Goal: Information Seeking & Learning: Learn about a topic

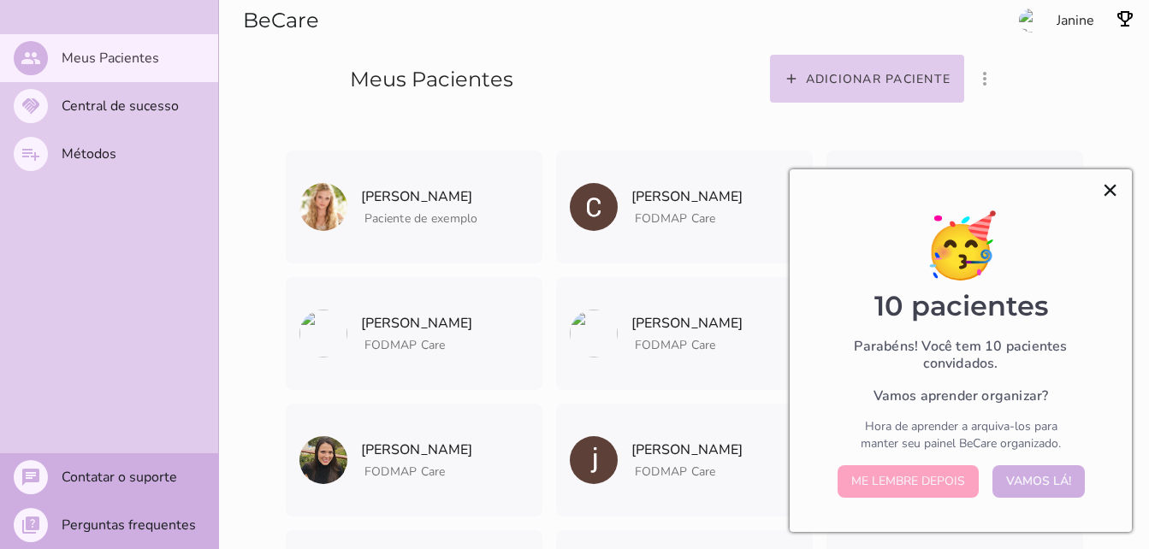
click at [1112, 196] on button "×" at bounding box center [1110, 189] width 16 height 27
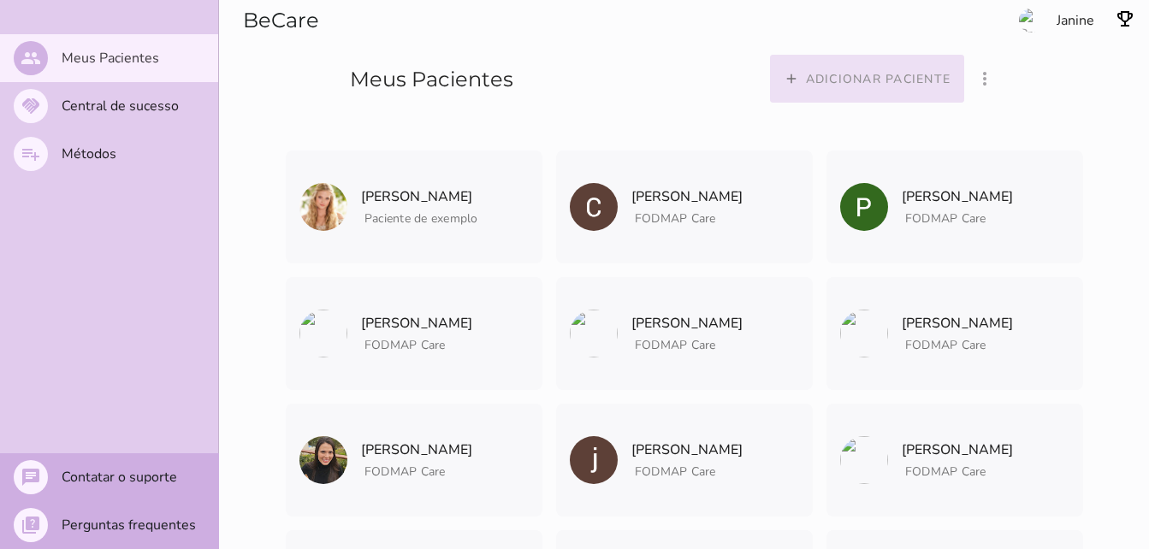
click at [0, 0] on slot "Adicionar paciente" at bounding box center [0, 0] width 0 height 0
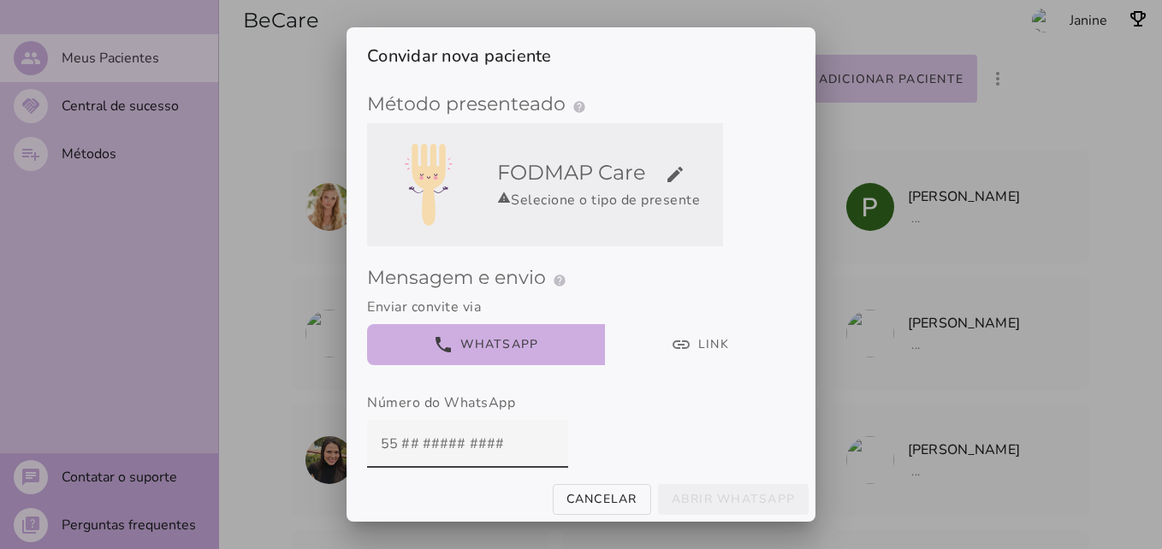
scroll to position [6, 0]
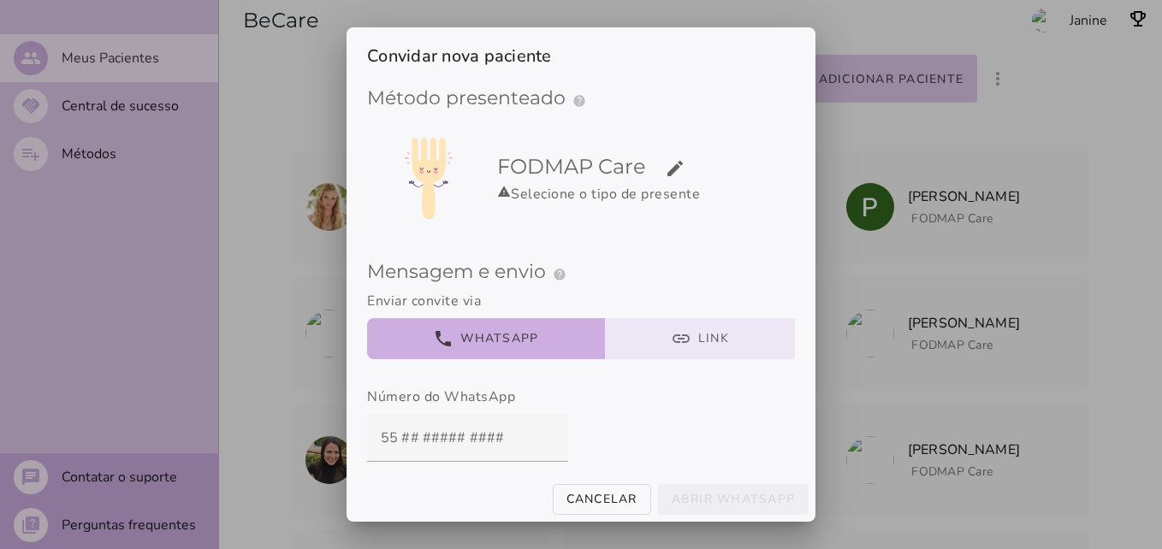
click at [697, 343] on button "link Link" at bounding box center [700, 338] width 191 height 41
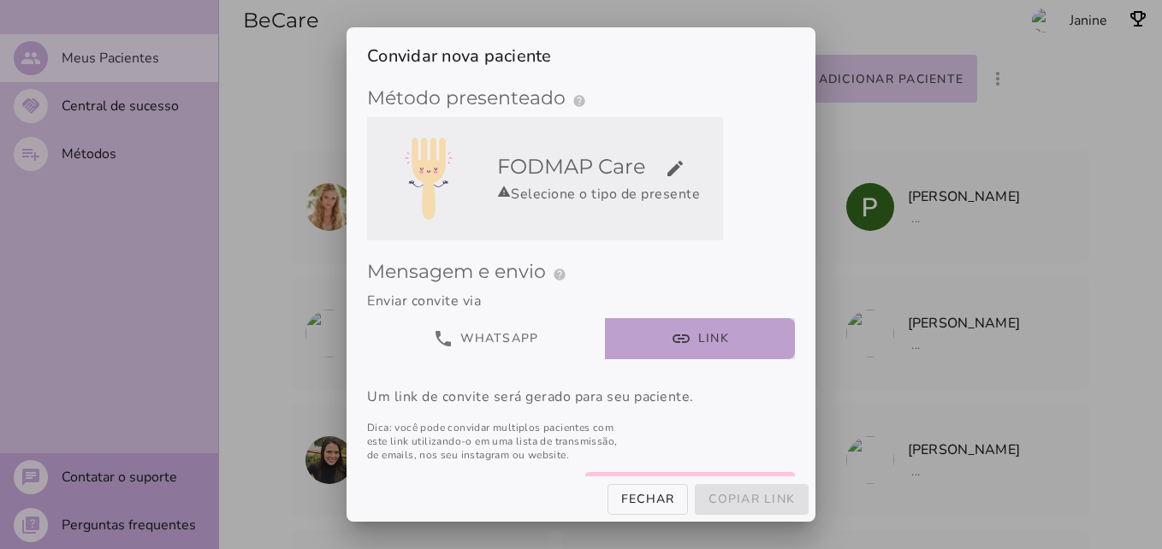
click at [647, 214] on div "FODMAP Care edit warning Selecione o tipo de presente" at bounding box center [606, 178] width 233 height 79
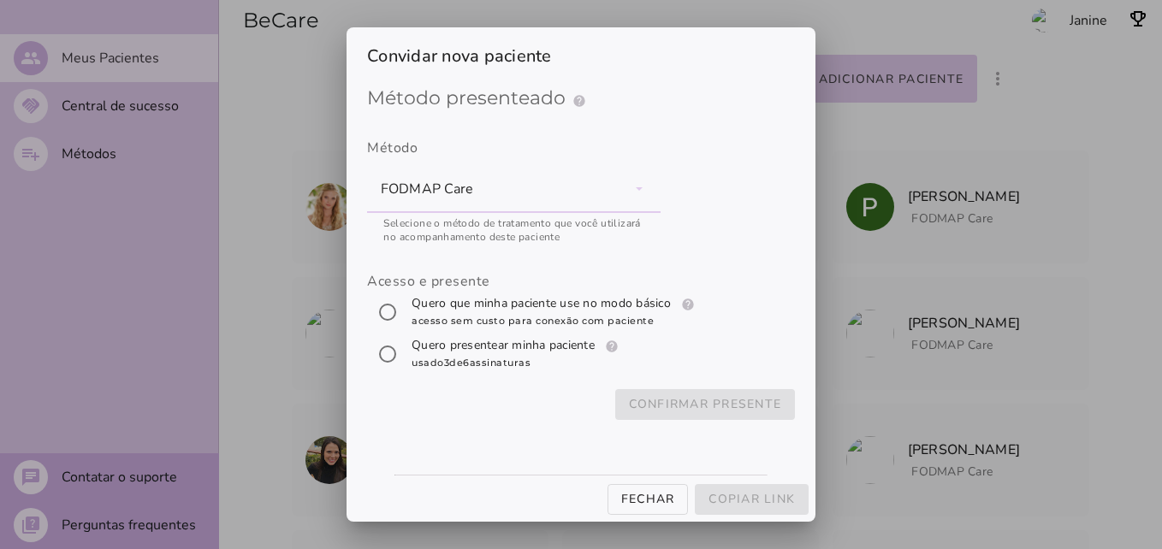
scroll to position [0, 0]
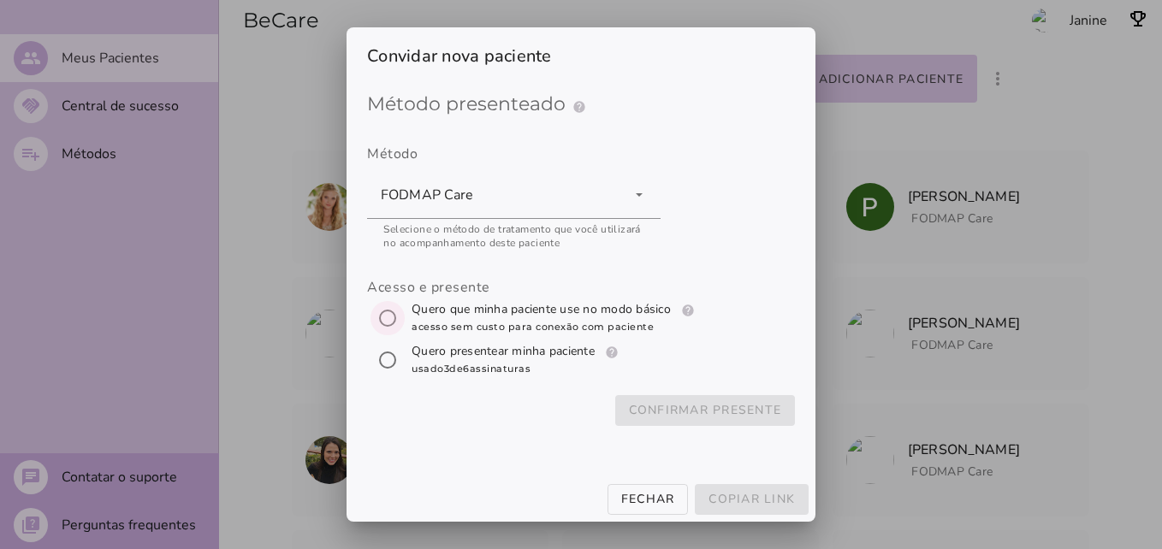
click at [389, 308] on input "[object Object]" at bounding box center [387, 318] width 41 height 41
radio input "****"
type mwc-radio "trial-extension"
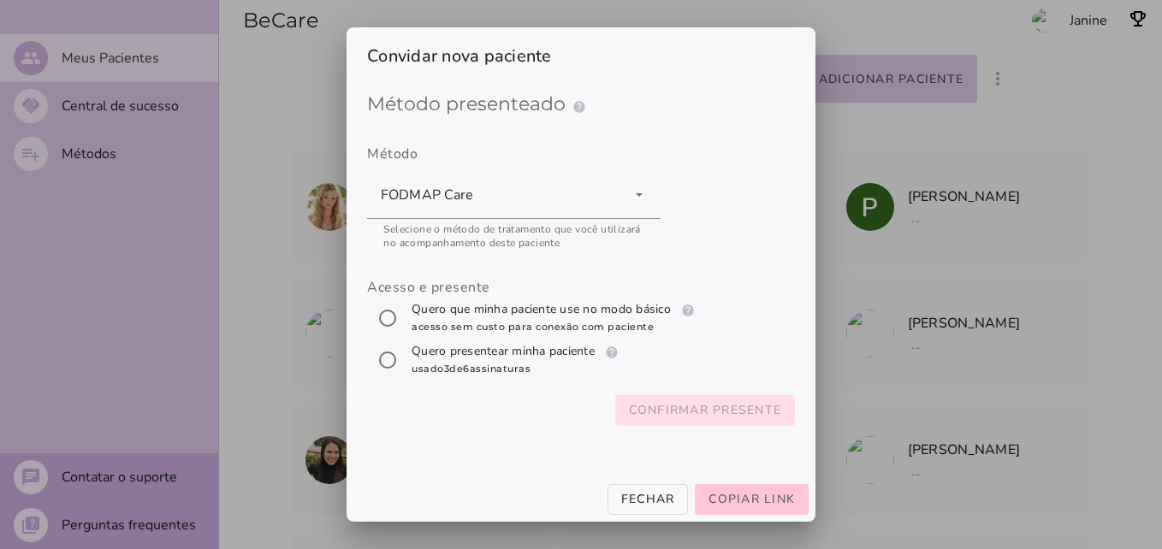
click at [0, 0] on slot "Confirmar presente" at bounding box center [0, 0] width 0 height 0
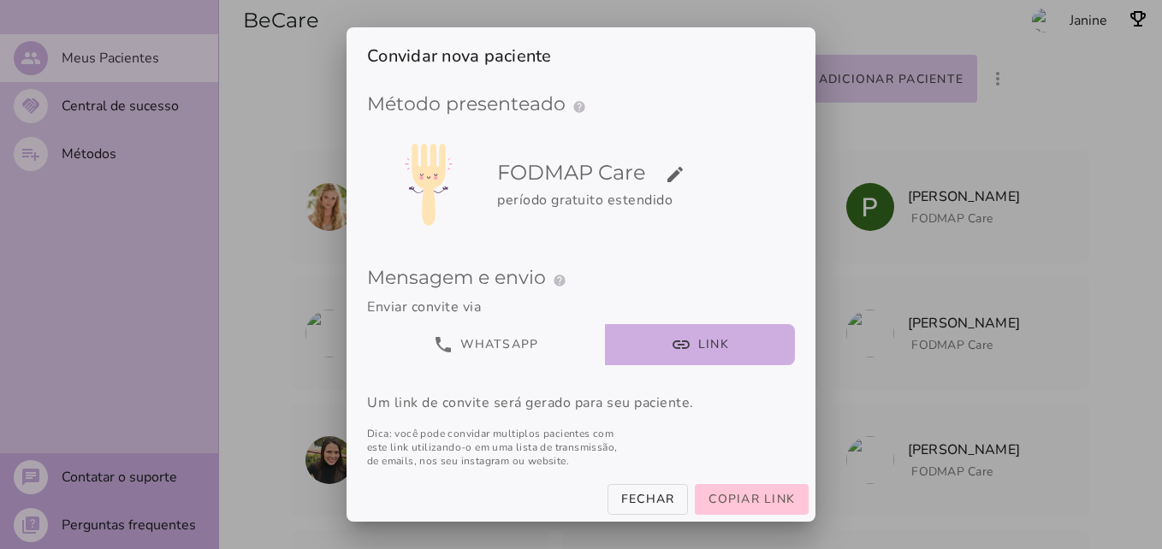
click at [821, 431] on div at bounding box center [581, 274] width 1162 height 549
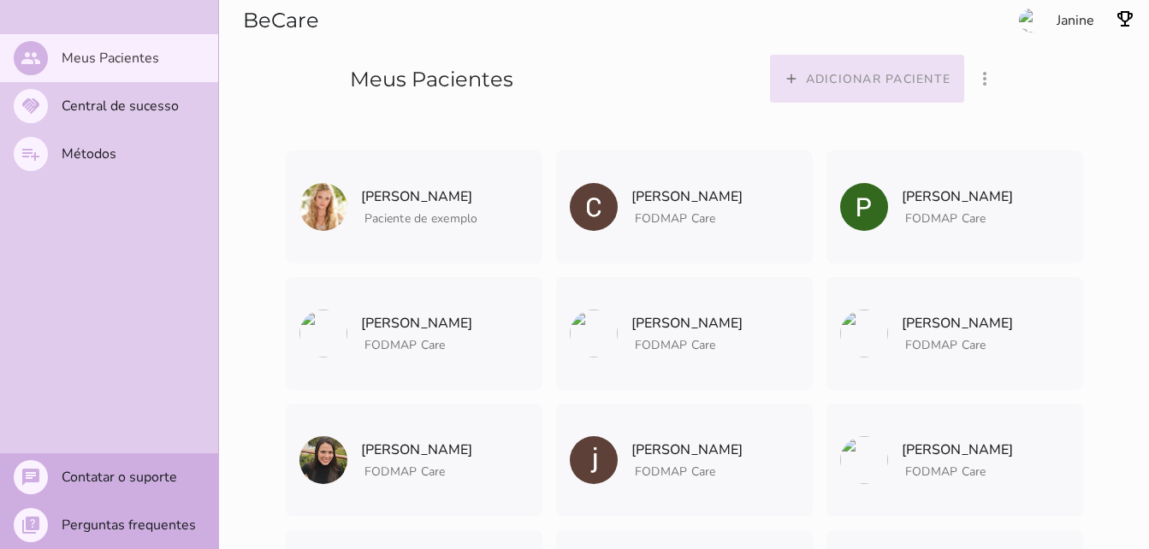
click at [851, 69] on button "add Adicionar paciente" at bounding box center [867, 79] width 195 height 48
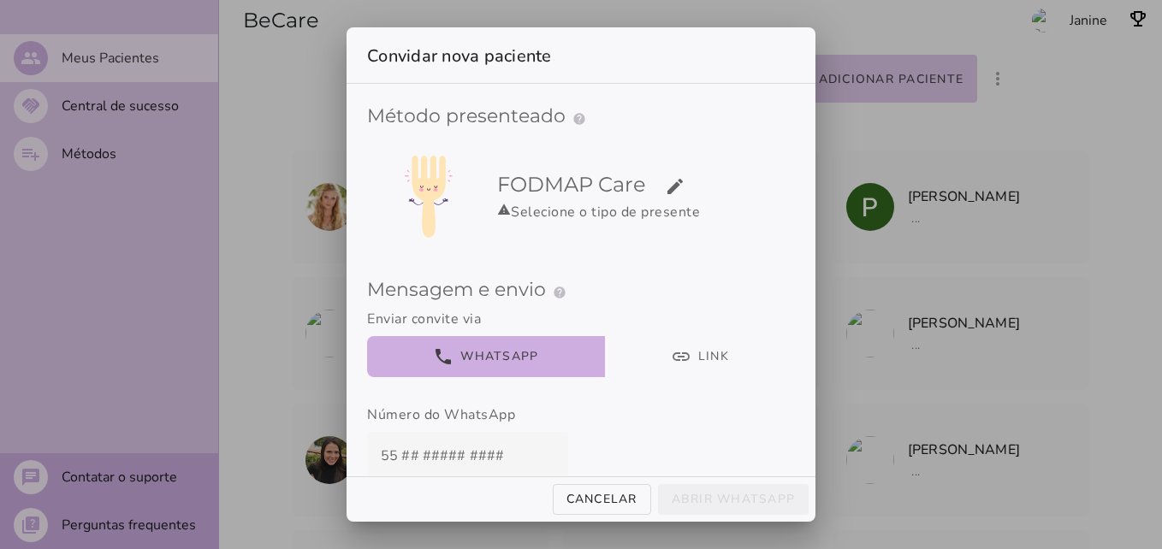
scroll to position [18, 0]
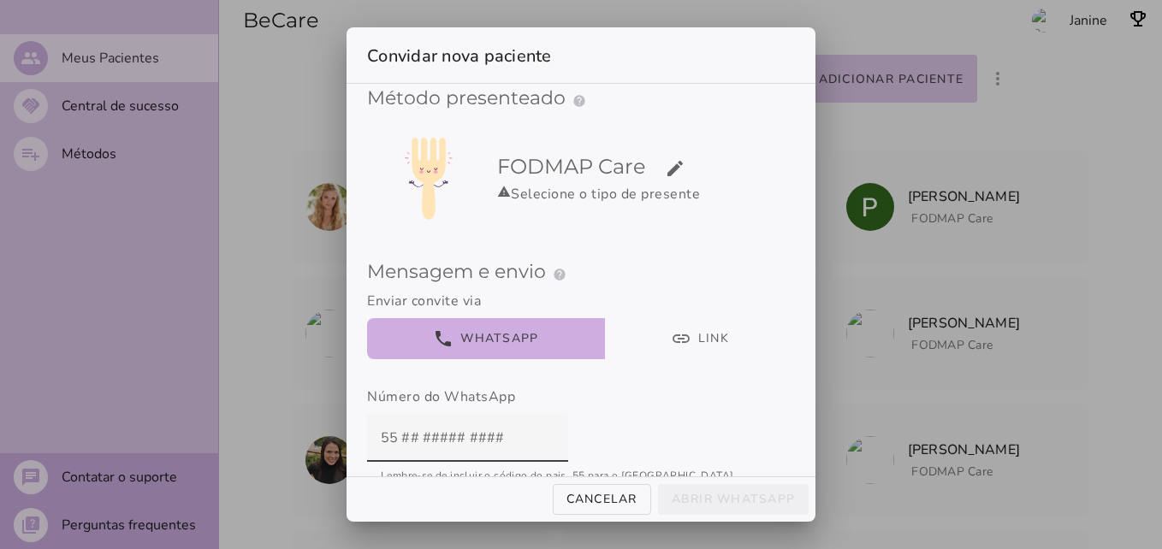
click at [985, 163] on div at bounding box center [581, 274] width 1162 height 549
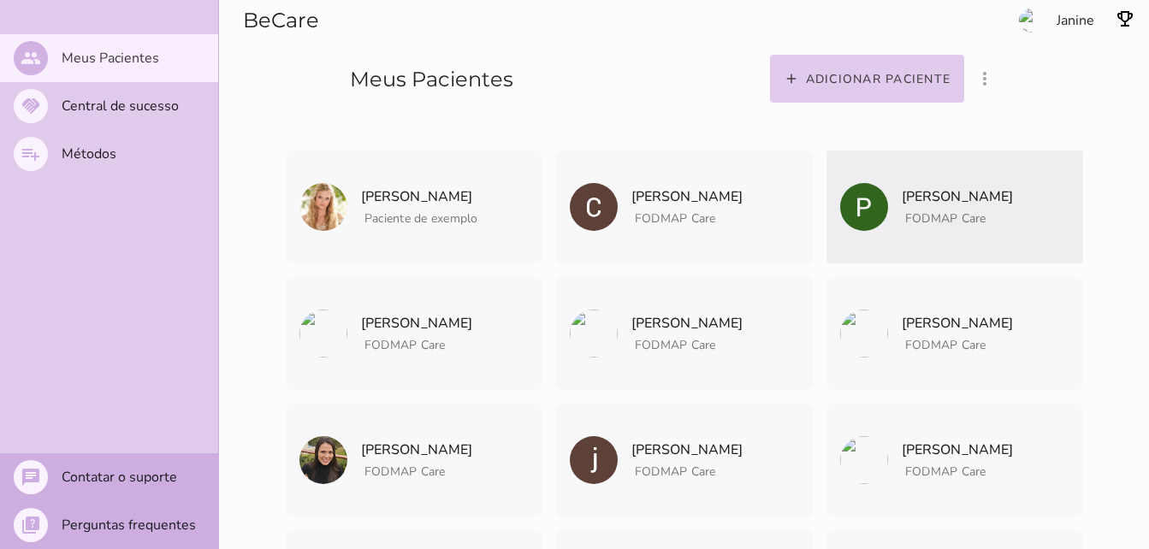
click at [973, 224] on span "FODMAP Care" at bounding box center [945, 218] width 81 height 16
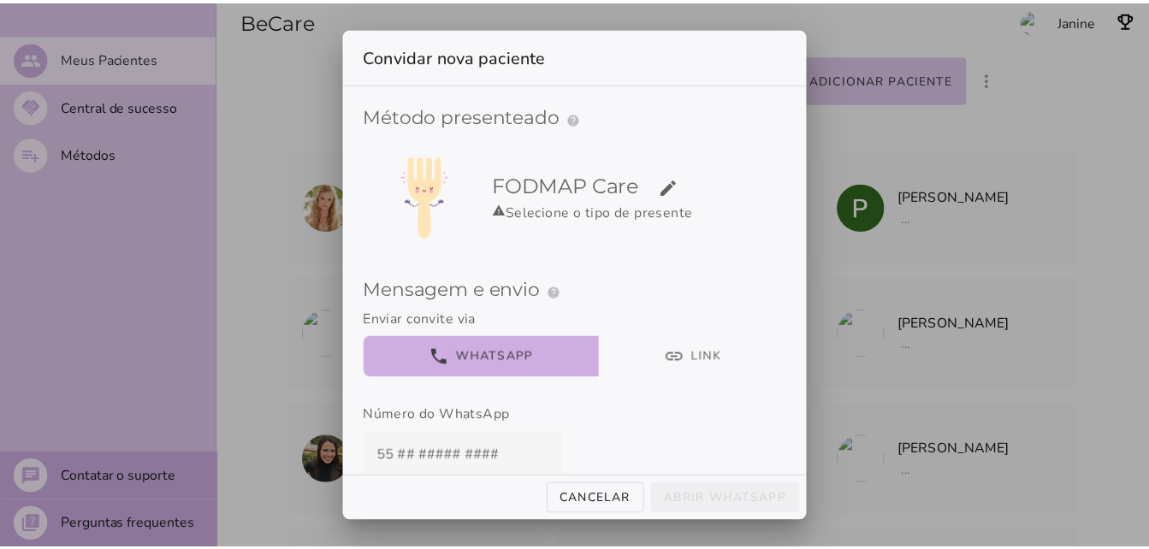
scroll to position [18, 0]
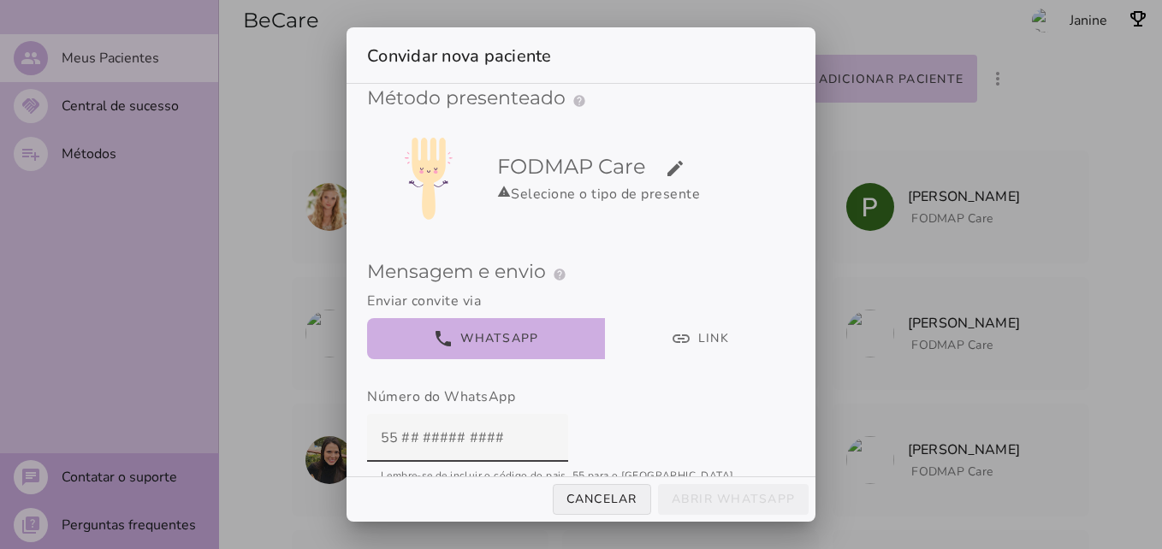
click at [0, 0] on slot "Cancelar" at bounding box center [0, 0] width 0 height 0
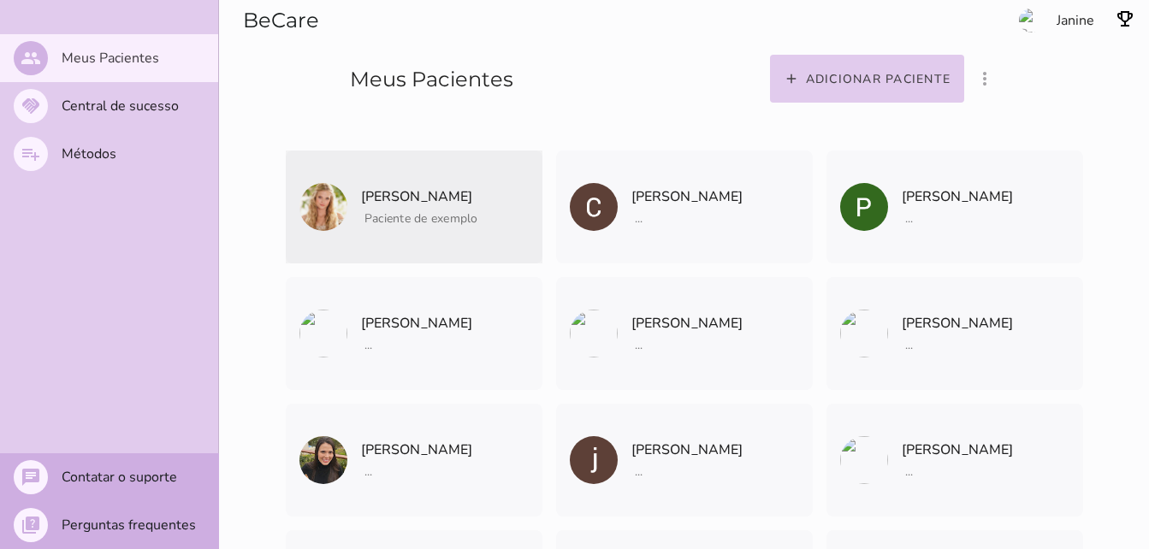
click at [442, 220] on span "Paciente de exemplo" at bounding box center [422, 218] width 114 height 16
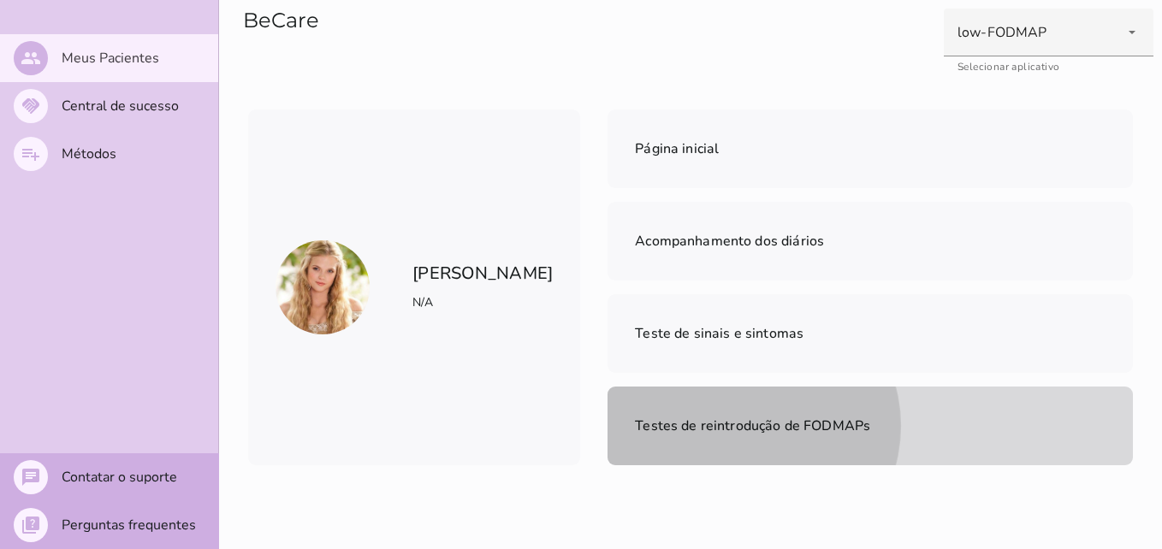
click at [870, 417] on span "Testes de reintrodução de FODMAPs" at bounding box center [752, 426] width 235 height 19
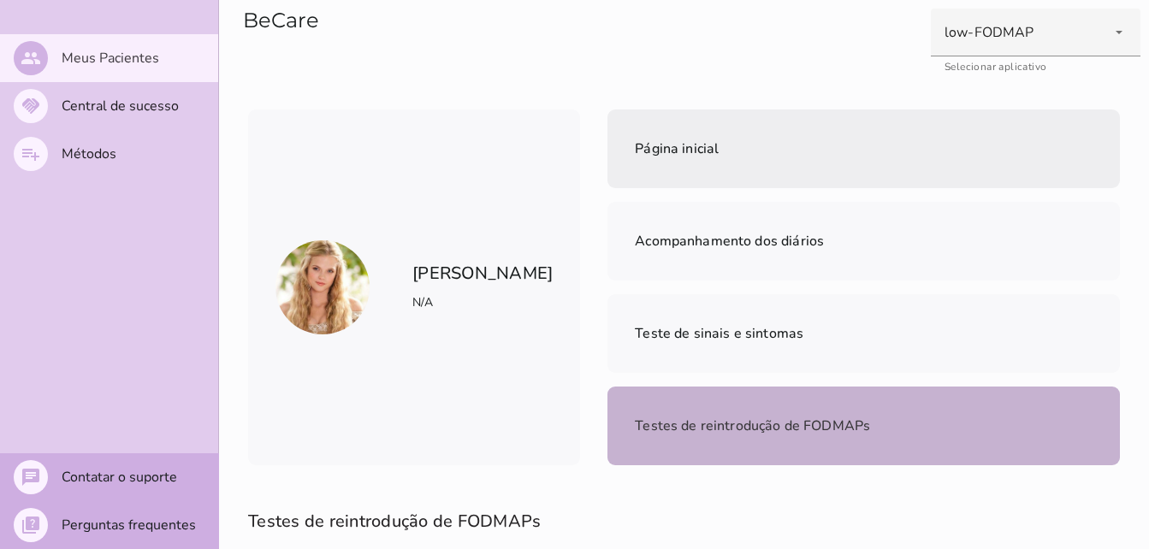
click at [635, 146] on span "Página inicial" at bounding box center [677, 148] width 84 height 19
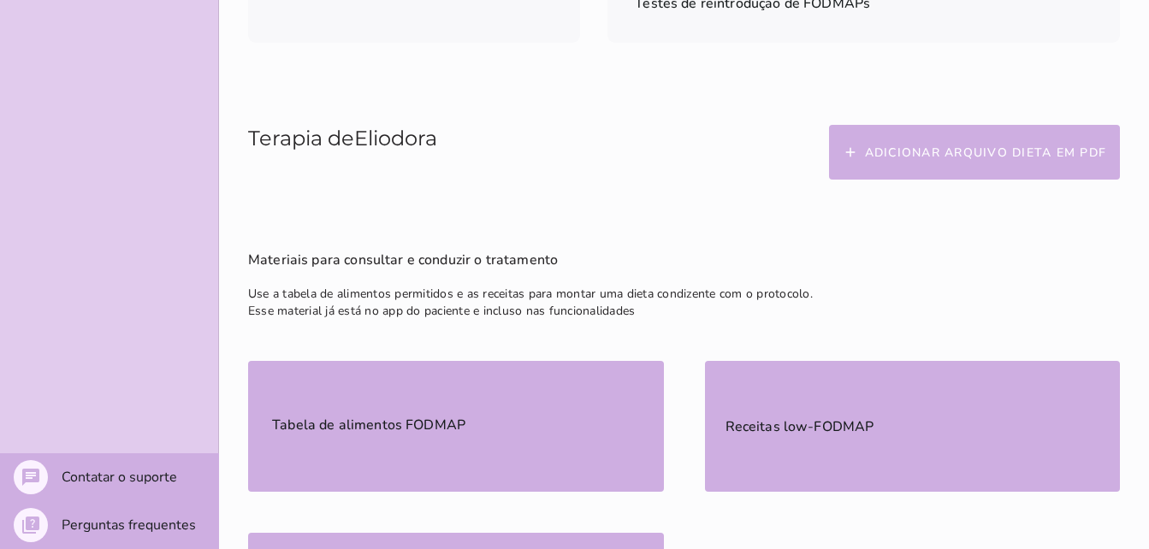
scroll to position [490, 0]
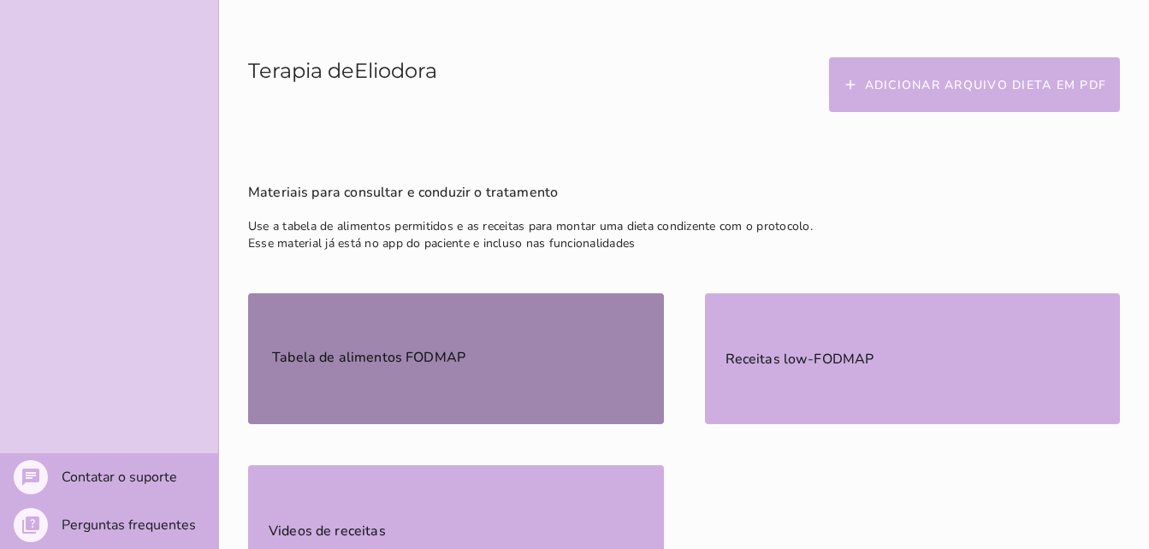
click at [412, 293] on mwc-list-item "Tabela de alimentos FODMAP" at bounding box center [456, 358] width 416 height 131
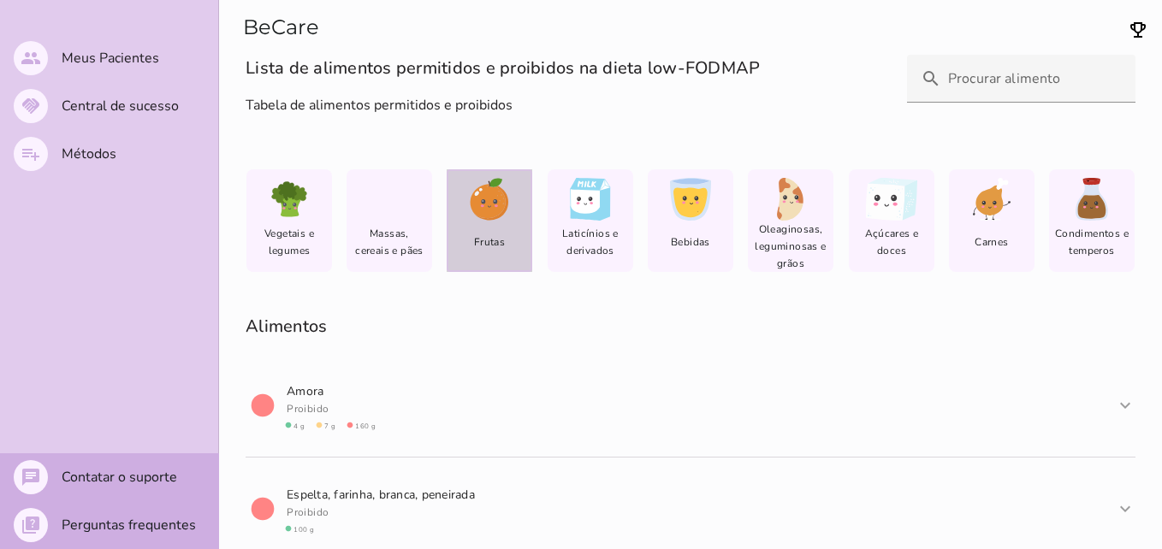
click at [477, 222] on div "Frutas" at bounding box center [490, 220] width 86 height 103
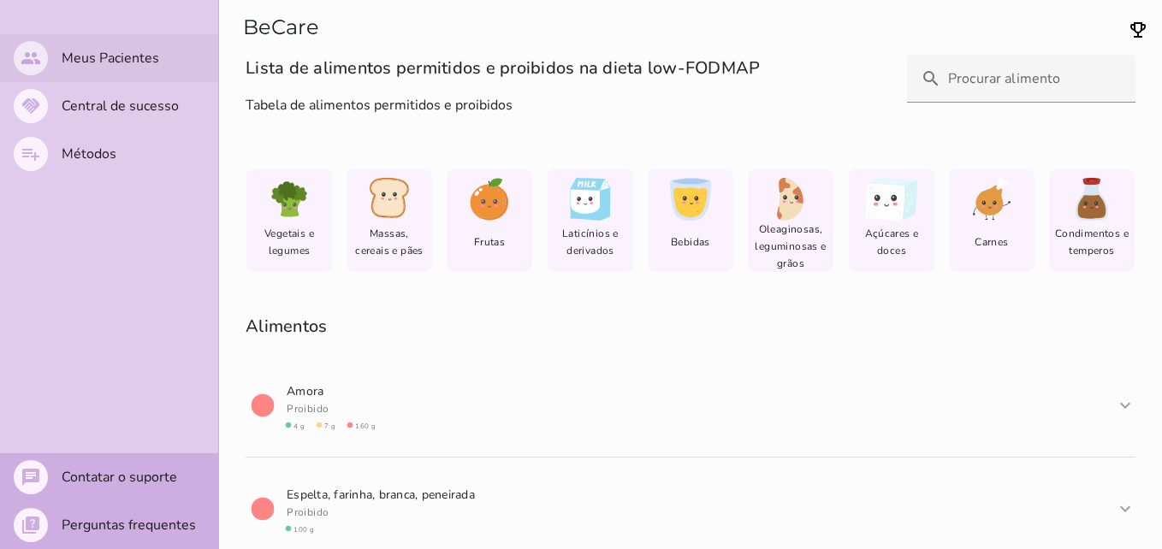
click at [0, 0] on slot "Meus Pacientes" at bounding box center [0, 0] width 0 height 0
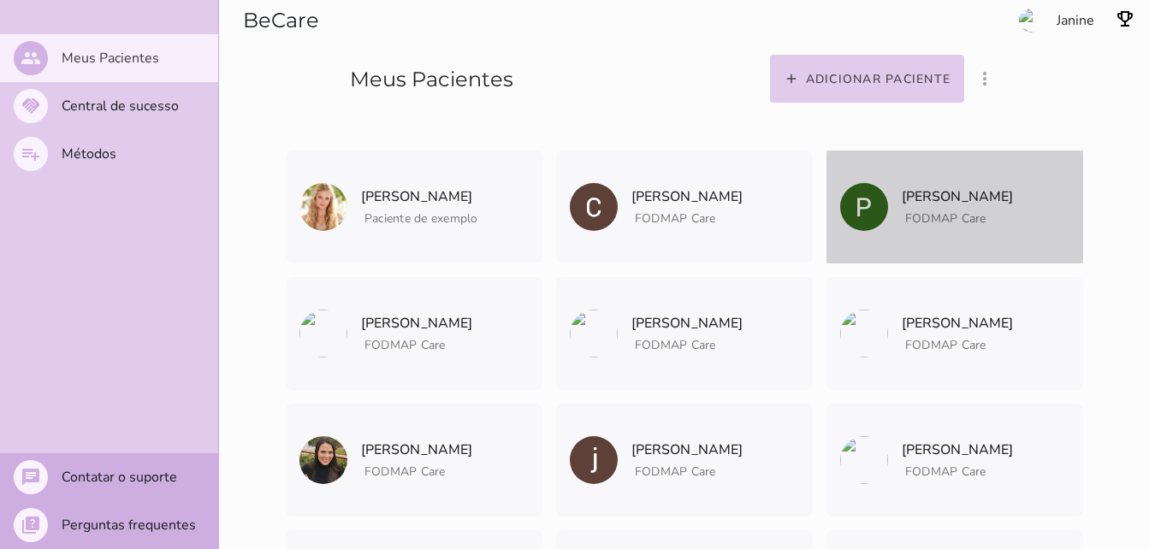
click at [925, 187] on p "[PERSON_NAME]" at bounding box center [958, 197] width 112 height 24
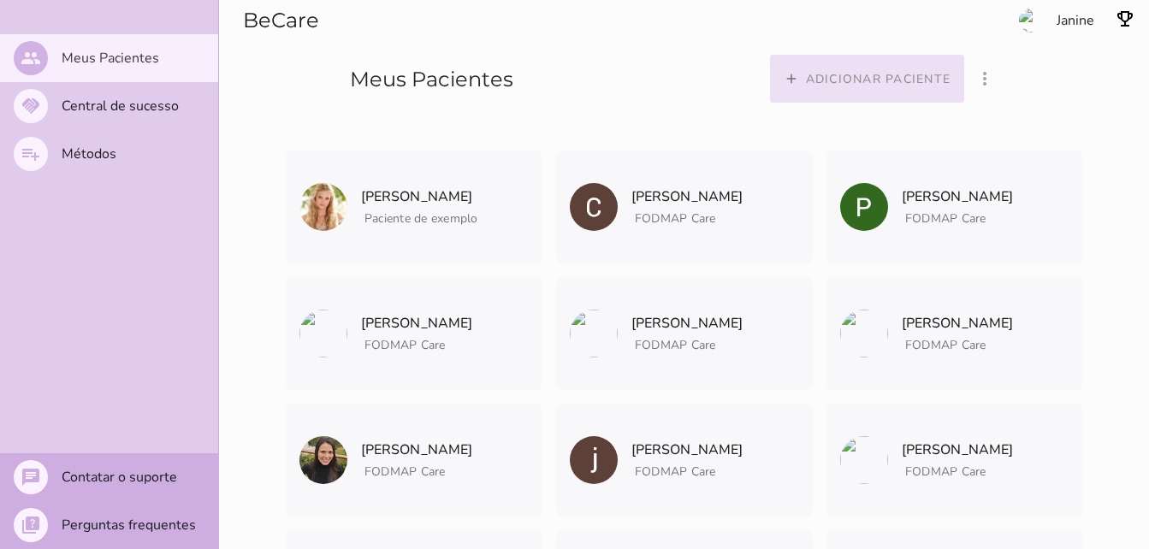
click at [0, 0] on slot "Adicionar paciente" at bounding box center [0, 0] width 0 height 0
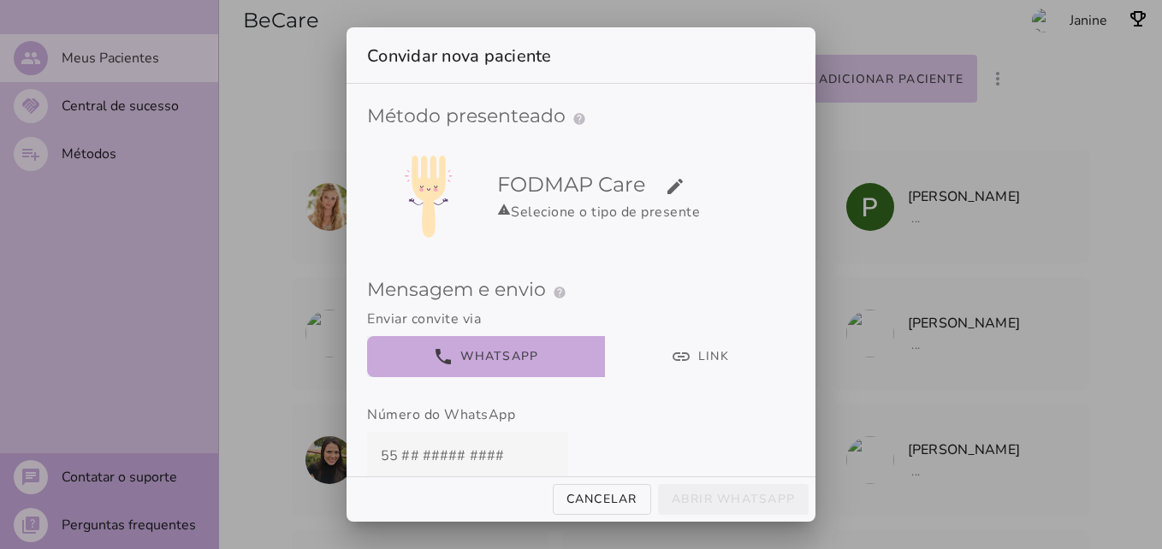
scroll to position [18, 0]
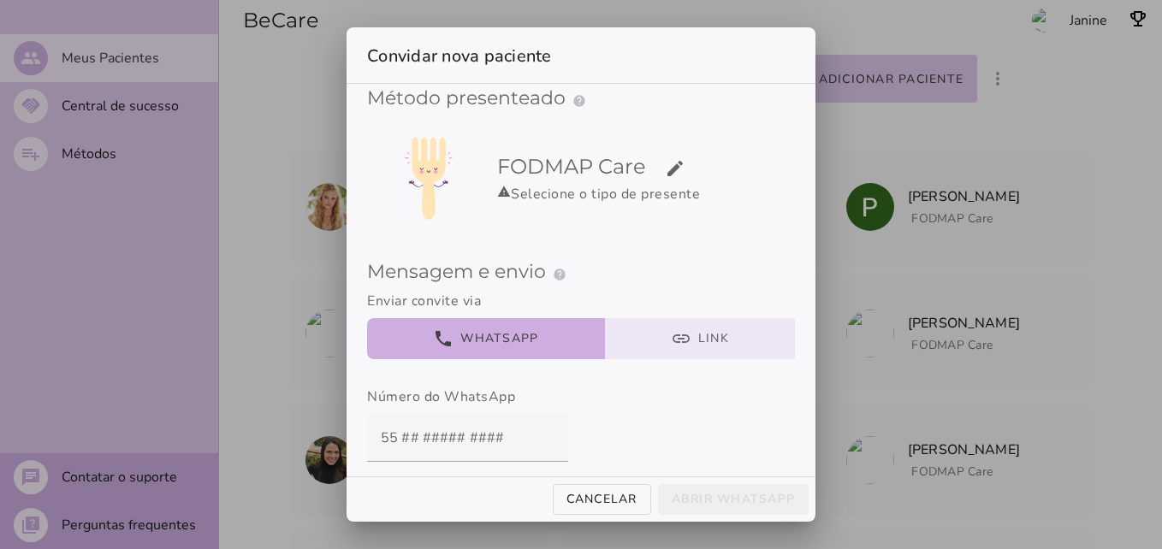
click at [750, 337] on button "link Link" at bounding box center [700, 338] width 191 height 41
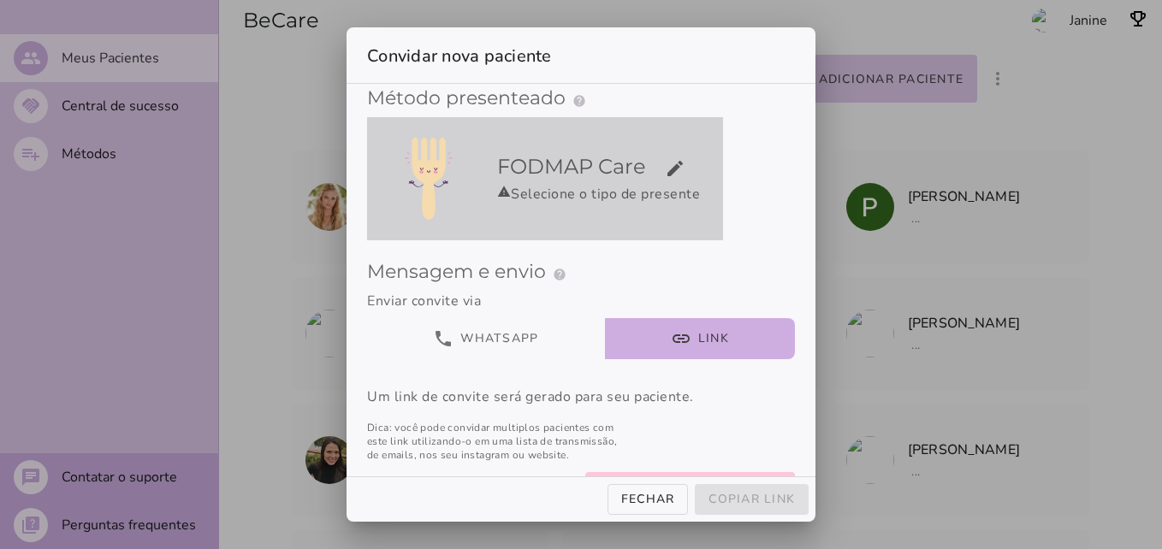
click at [667, 187] on div "warning Selecione o tipo de presente" at bounding box center [606, 194] width 219 height 21
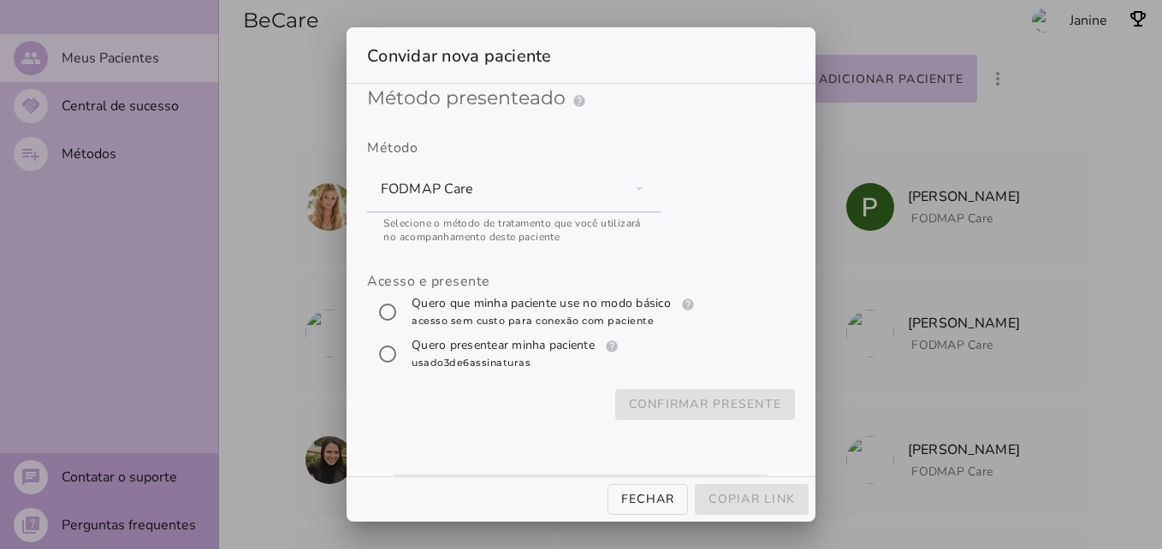
scroll to position [0, 0]
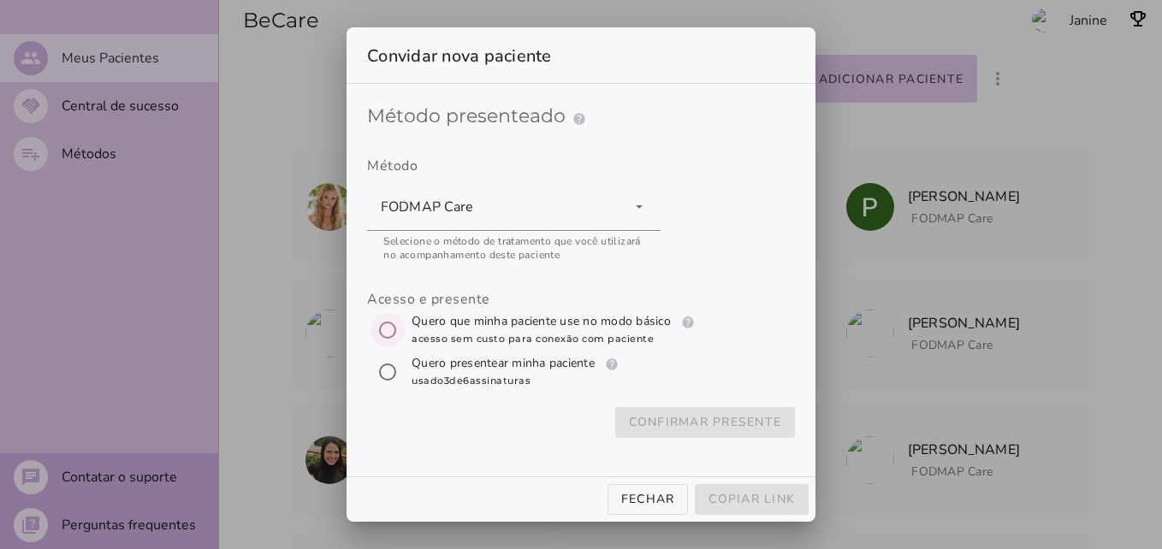
click at [377, 325] on input "[object Object]" at bounding box center [387, 330] width 41 height 41
radio input "****"
type mwc-radio "trial-extension"
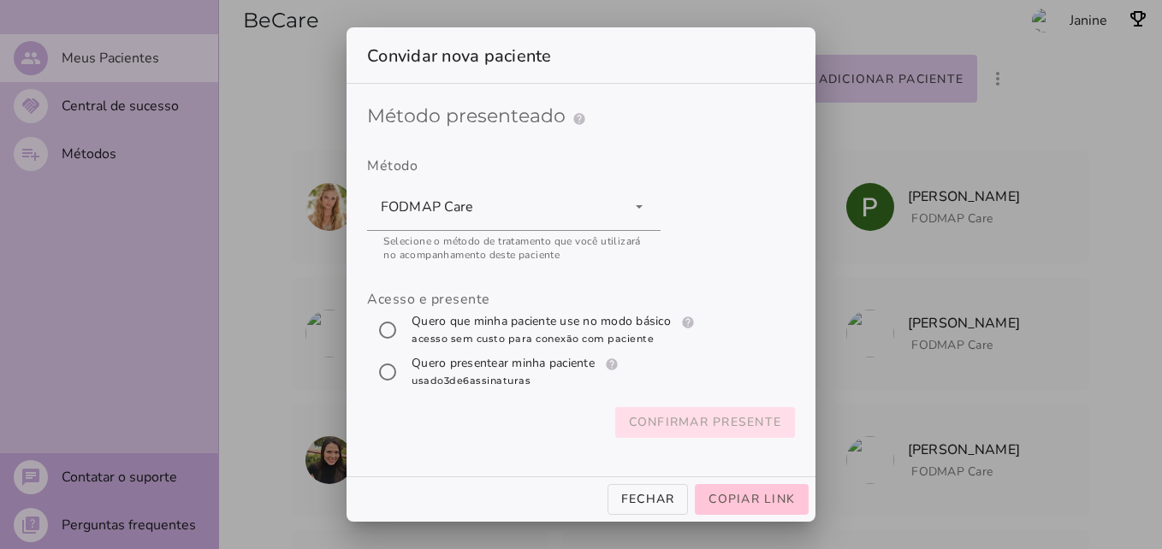
click at [0, 0] on slot "Confirmar presente" at bounding box center [0, 0] width 0 height 0
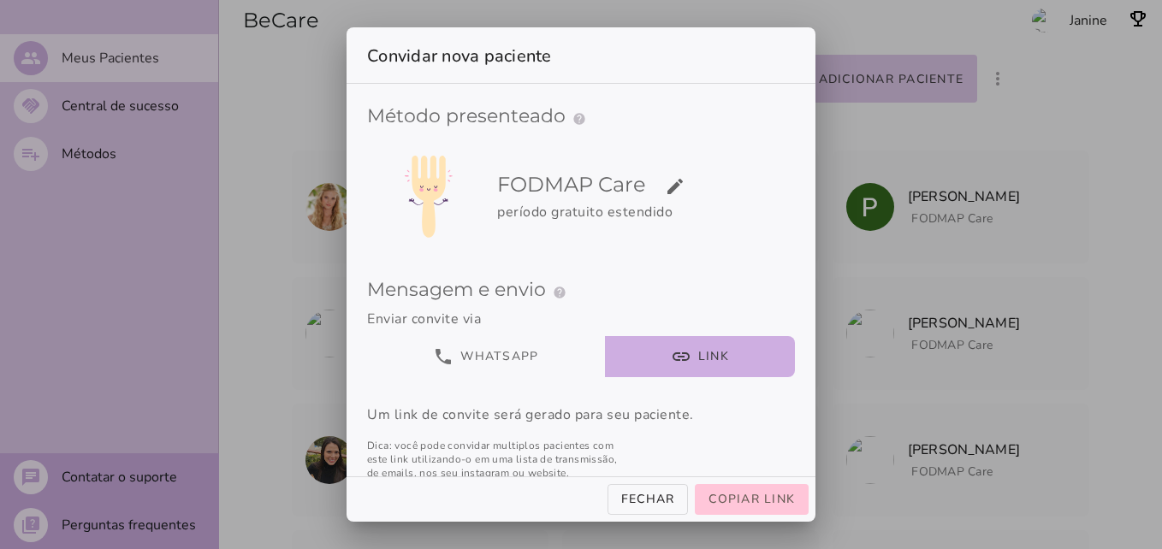
scroll to position [80, 0]
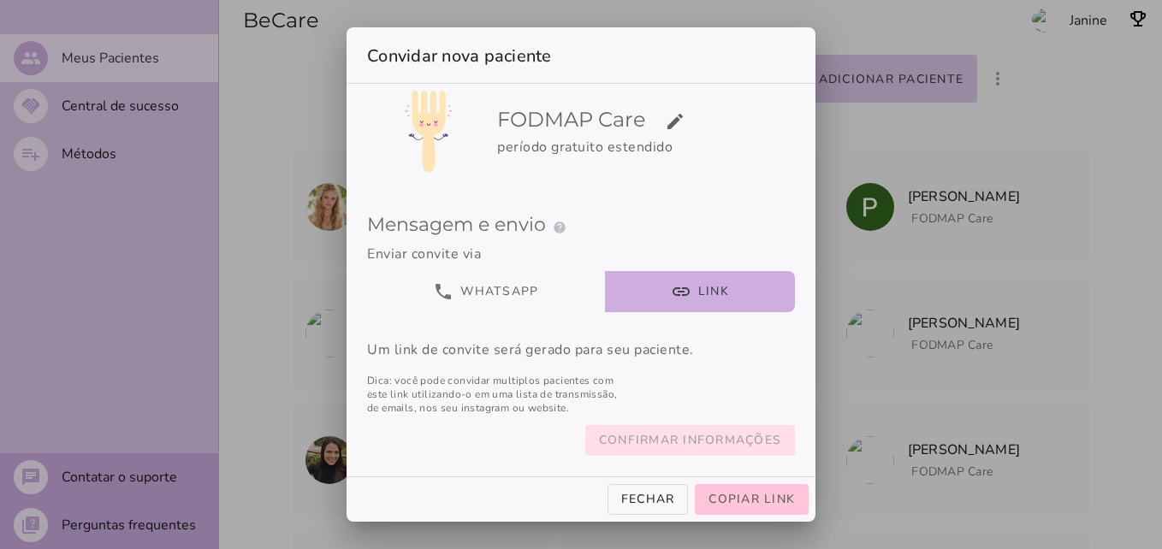
click at [0, 0] on slot "Confirmar informações" at bounding box center [0, 0] width 0 height 0
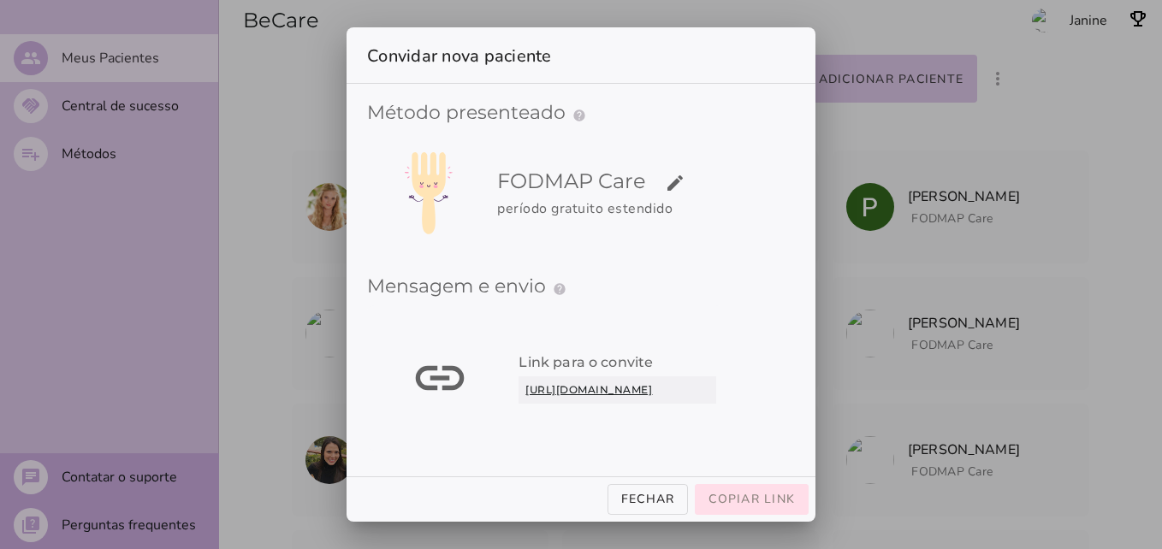
click at [757, 501] on span "Copiar link" at bounding box center [751, 499] width 86 height 16
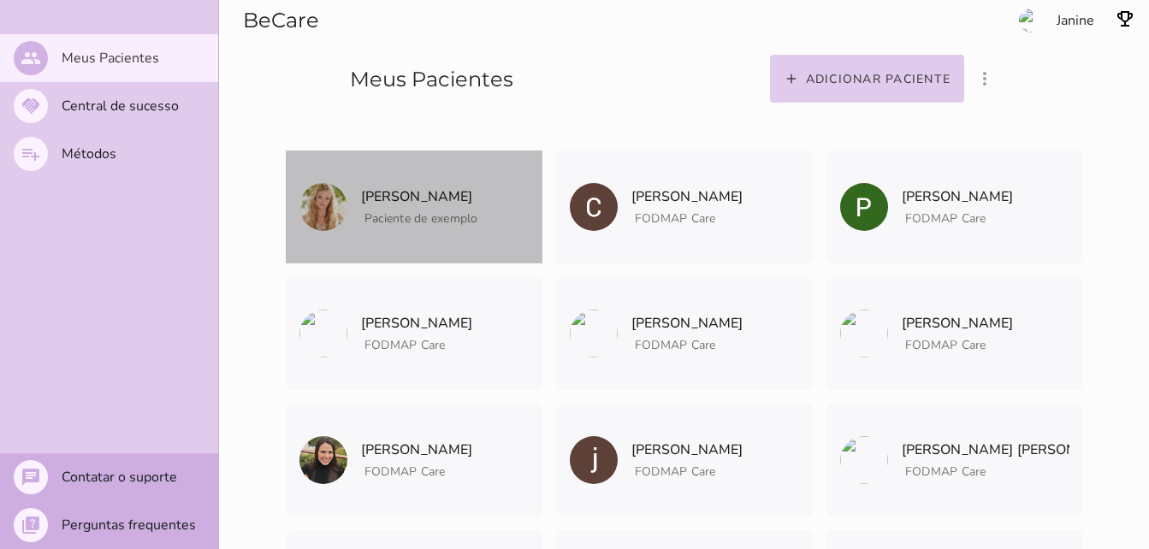
click at [430, 234] on mwc-list-item "[PERSON_NAME] Paciente de exemplo" at bounding box center [414, 207] width 257 height 113
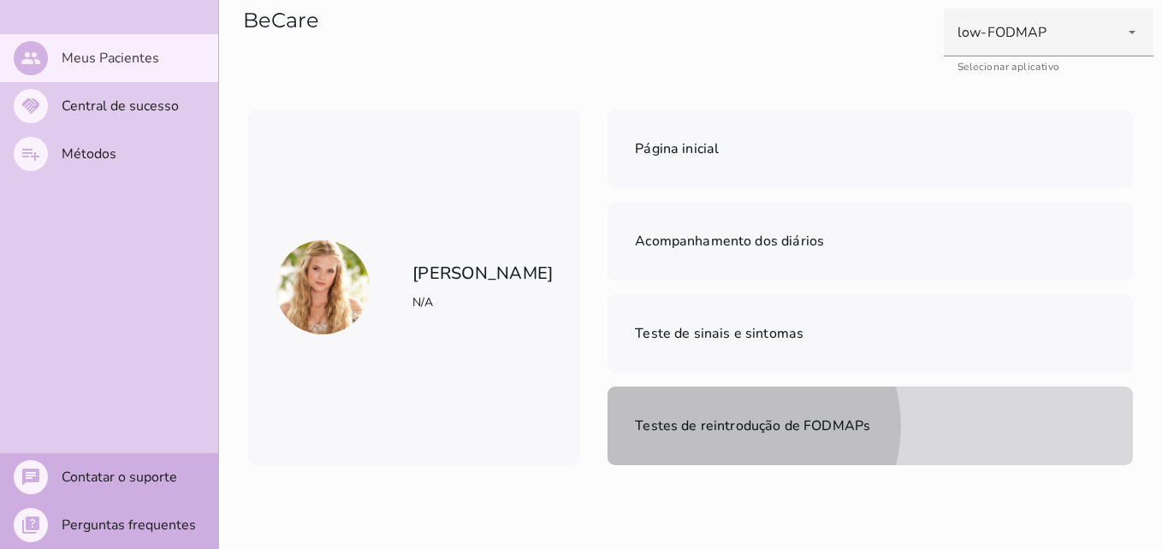
click at [870, 417] on span "Testes de reintrodução de FODMAPs" at bounding box center [752, 426] width 235 height 19
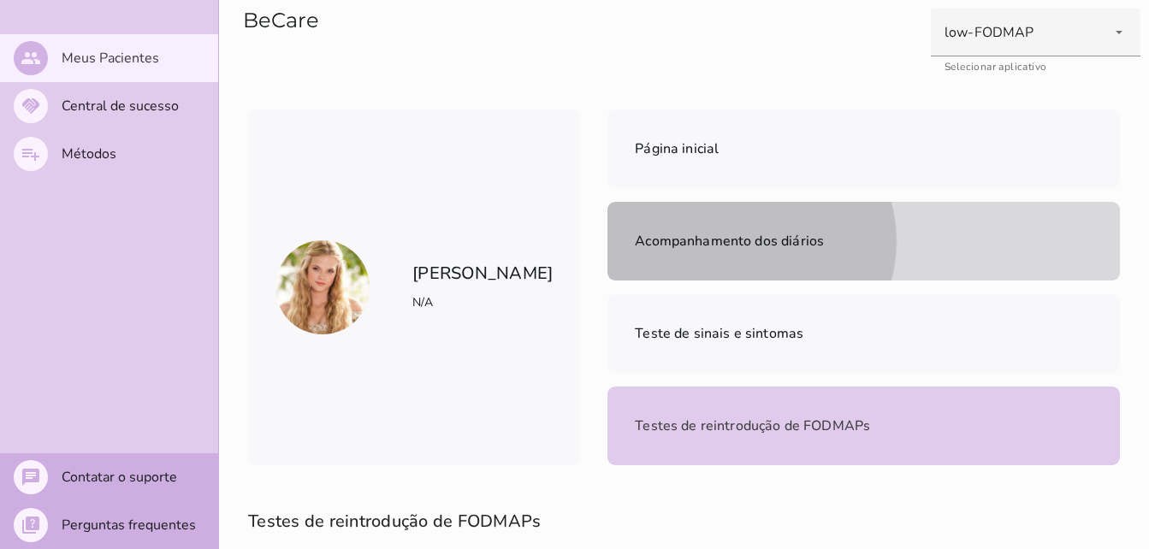
click at [824, 232] on span "Acompanhamento dos diários" at bounding box center [729, 241] width 189 height 19
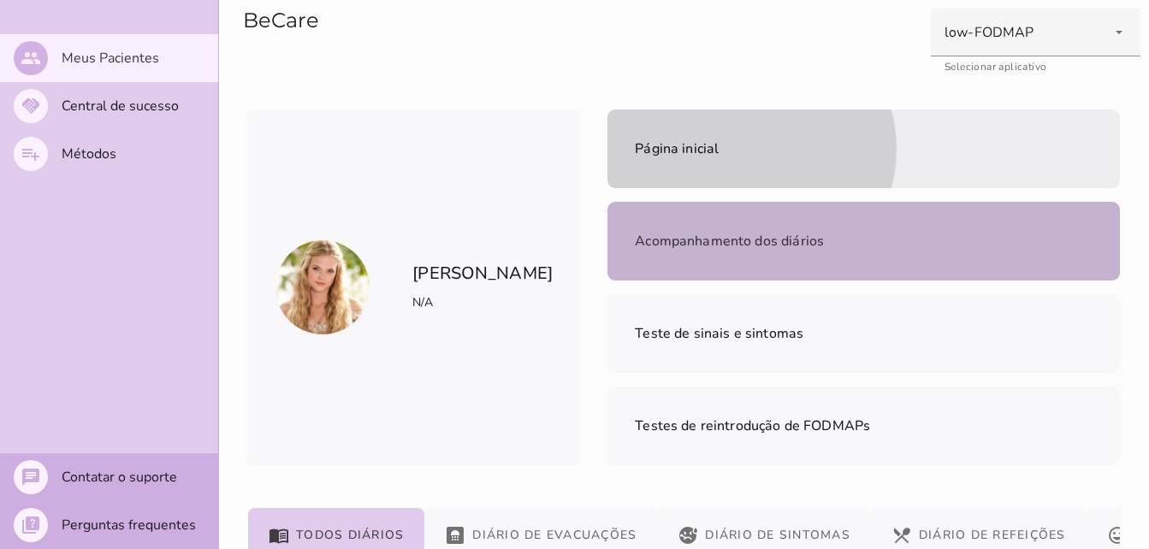
click at [686, 157] on mwc-list-item "Página inicial" at bounding box center [864, 149] width 513 height 79
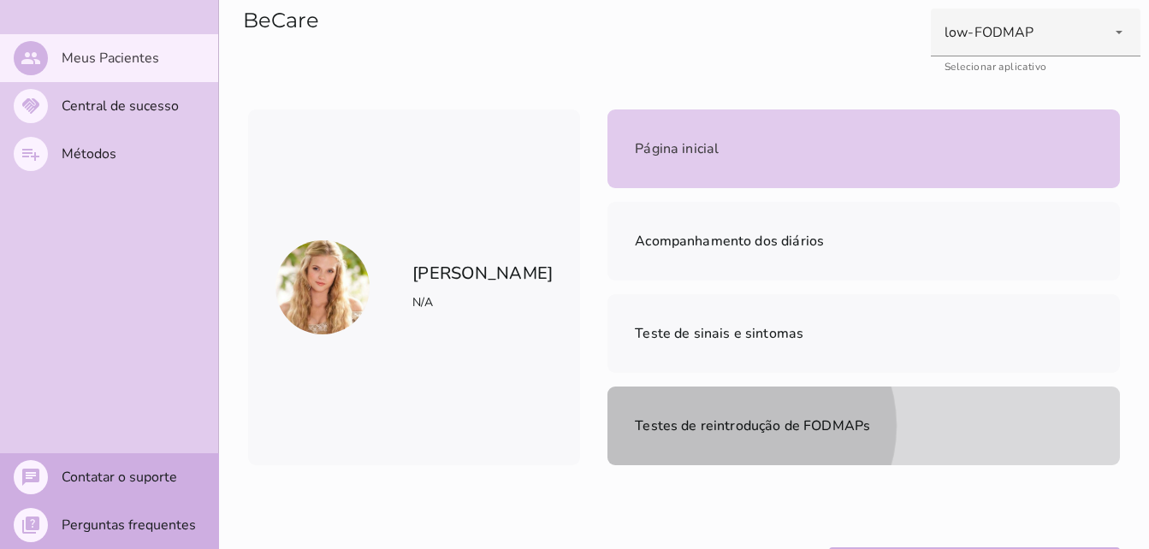
click at [870, 417] on span "Testes de reintrodução de FODMAPs" at bounding box center [752, 426] width 235 height 19
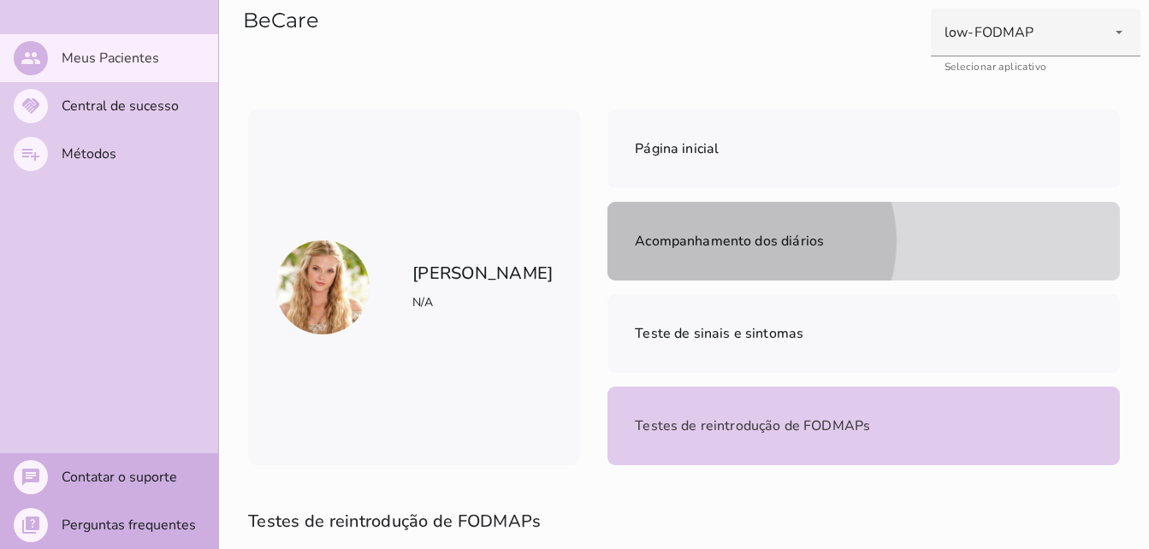
click at [1015, 202] on mwc-list-item "Acompanhamento dos diários" at bounding box center [864, 241] width 513 height 79
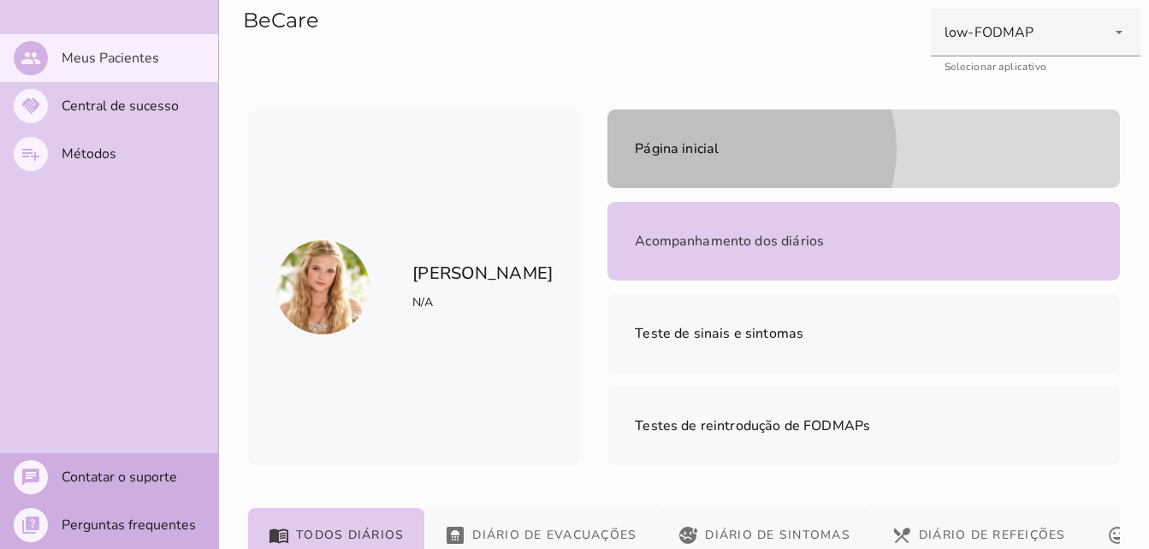
click at [625, 139] on mwc-list-item "Página inicial" at bounding box center [864, 149] width 513 height 79
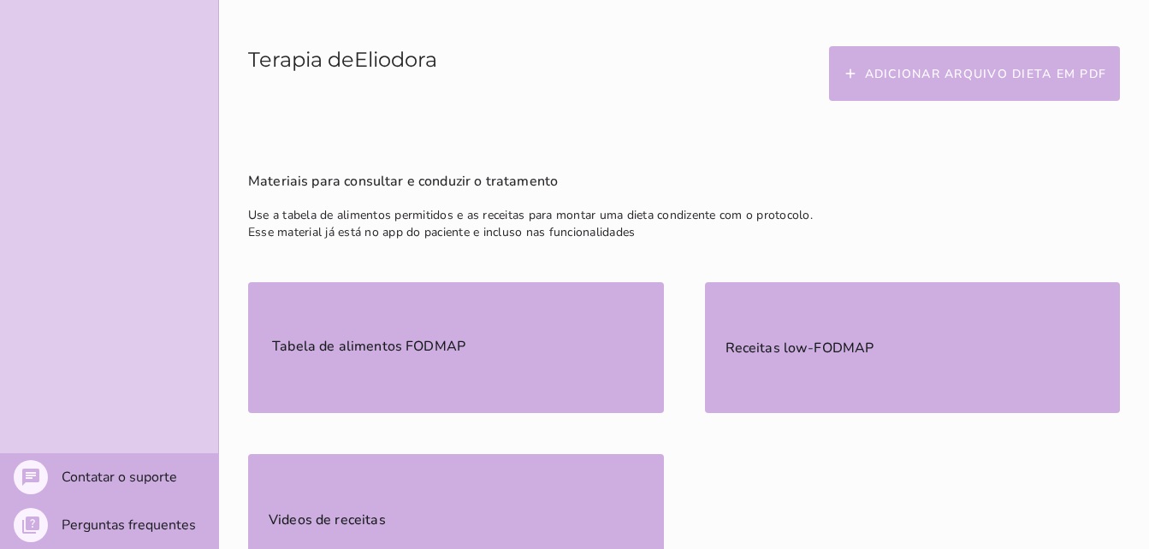
scroll to position [513, 0]
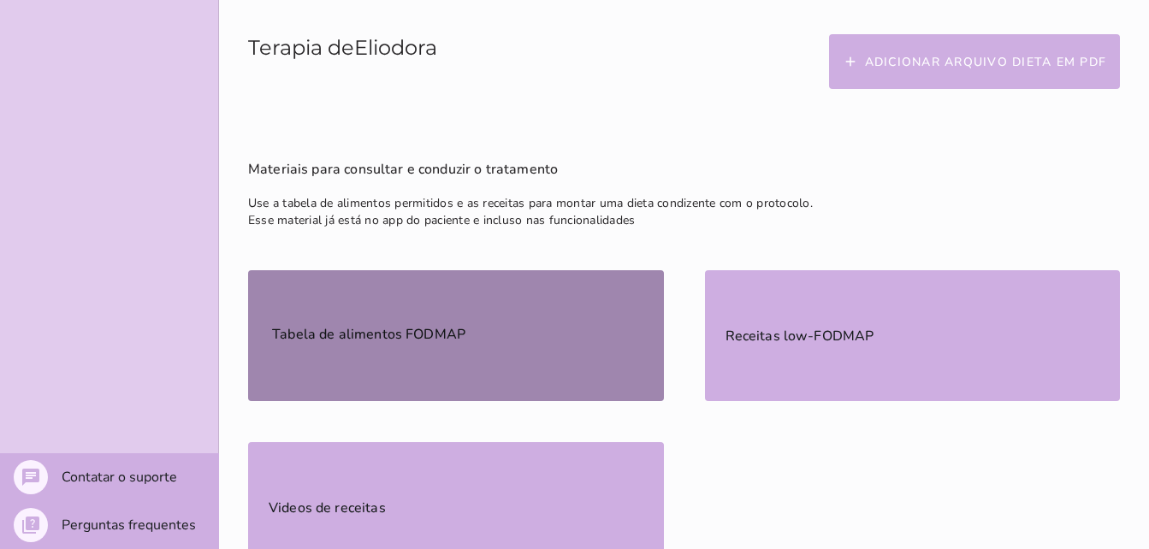
click at [467, 270] on mwc-list-item "Tabela de alimentos FODMAP" at bounding box center [456, 335] width 416 height 131
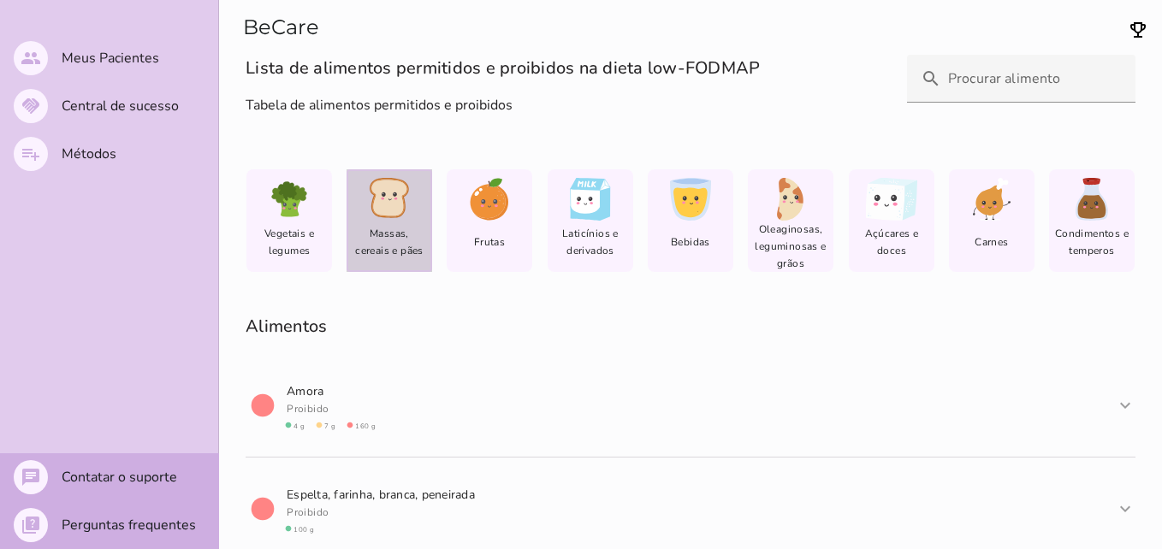
click at [360, 225] on span "Massas, cereais e pães" at bounding box center [389, 242] width 75 height 34
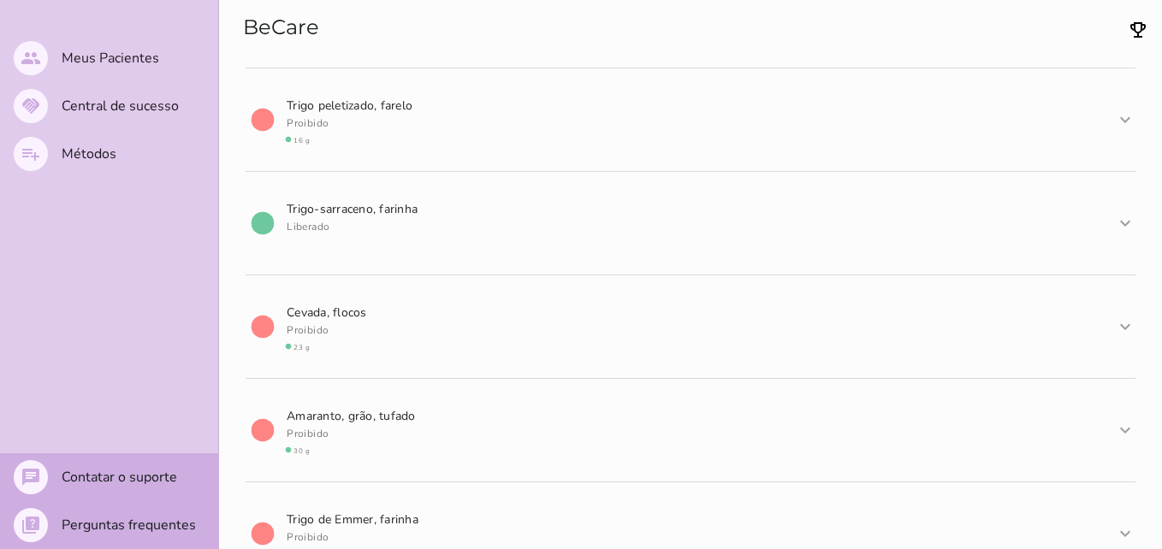
scroll to position [6583, 0]
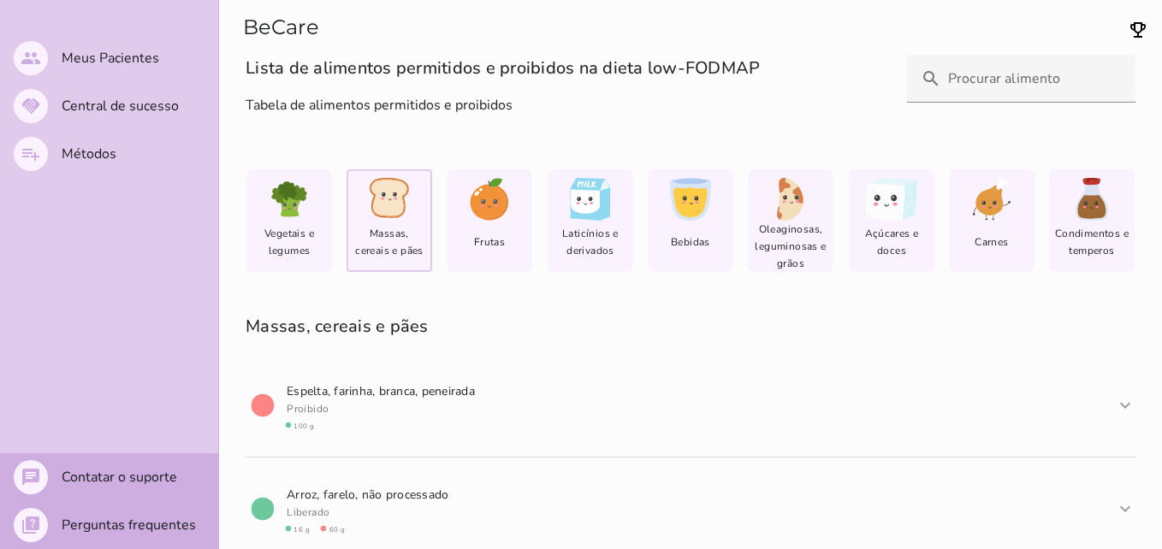
scroll to position [6583, 0]
